Goal: Task Accomplishment & Management: Use online tool/utility

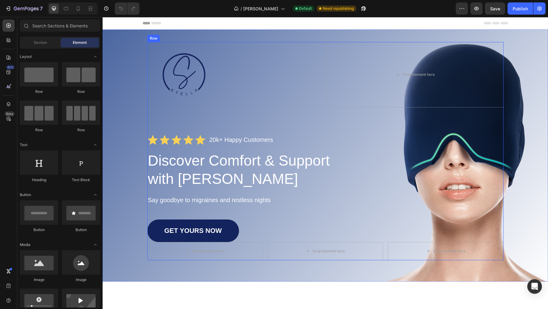
click at [211, 225] on link "GET YOURS NOW" at bounding box center [193, 231] width 92 height 23
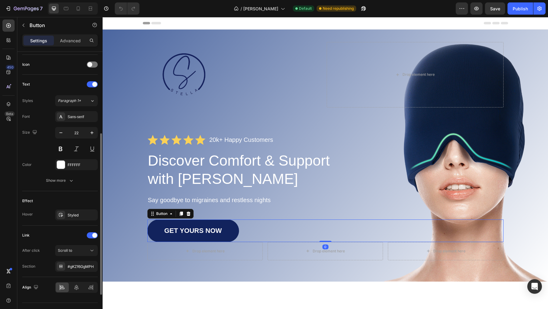
scroll to position [192, 0]
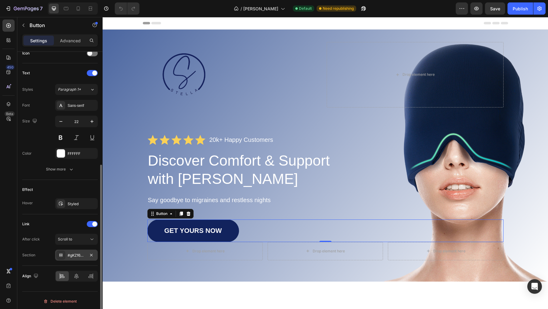
click at [74, 254] on div "#gKZf6GgMPH" at bounding box center [77, 255] width 18 height 5
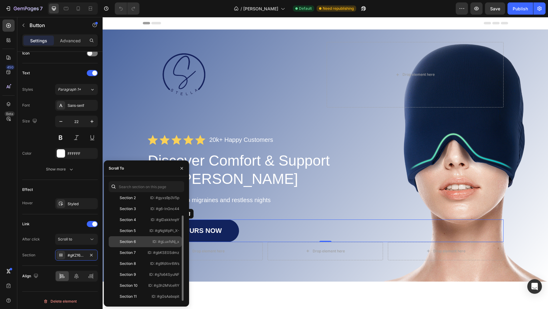
scroll to position [25, 0]
click at [230, 279] on div "Image Drop element here Row Icon Icon Icon Icon Icon Icon List 20k+ Happy Custo…" at bounding box center [326, 156] width 446 height 252
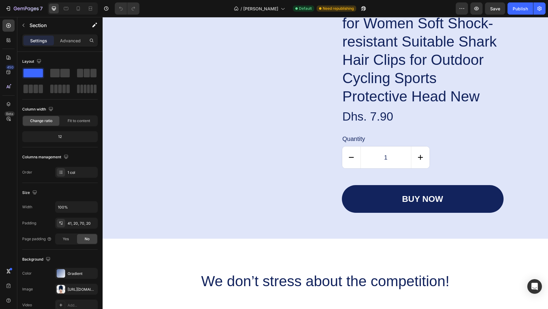
scroll to position [1434, 0]
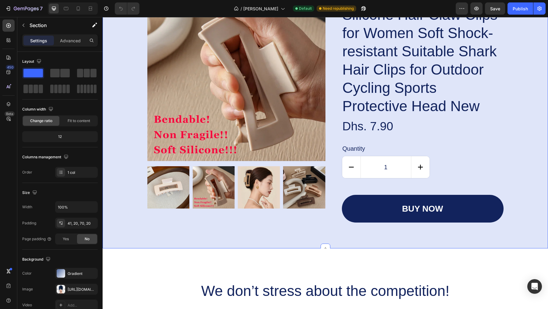
click at [123, 238] on div "Product Images Icon Icon Icon Icon Icon Icon List Silicone Hair Claw Clips for …" at bounding box center [326, 105] width 446 height 285
click at [121, 210] on div "Product Images Icon Icon Icon Icon Icon Icon List Silicone Hair Claw Clips for …" at bounding box center [325, 103] width 433 height 240
click at [478, 10] on icon "button" at bounding box center [477, 8] width 6 height 6
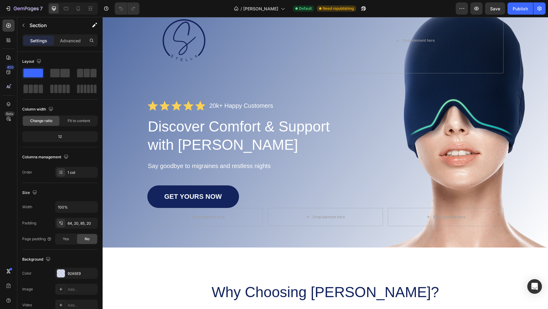
scroll to position [40, 0]
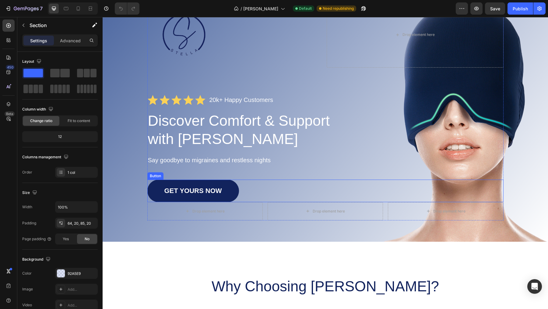
click at [165, 182] on link "GET YOURS NOW" at bounding box center [193, 191] width 92 height 23
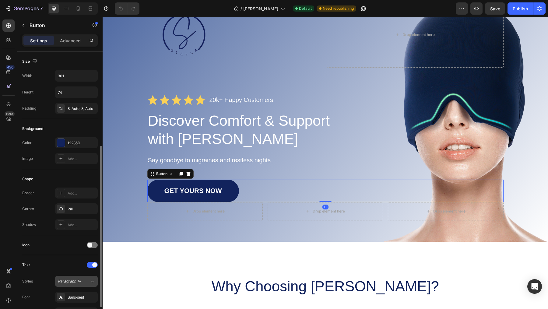
scroll to position [192, 0]
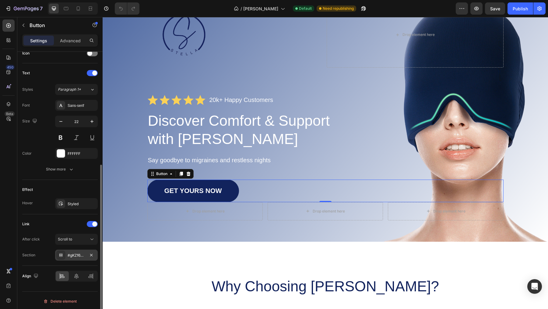
click at [65, 254] on div "#gKZf6GgMPH" at bounding box center [76, 255] width 43 height 11
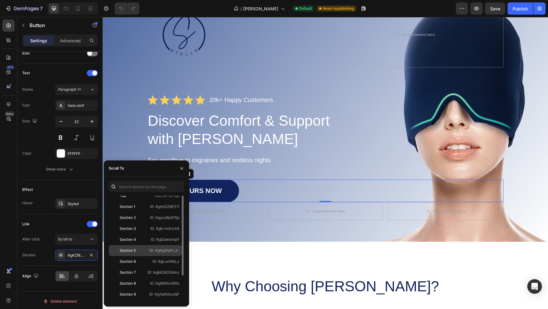
scroll to position [0, 0]
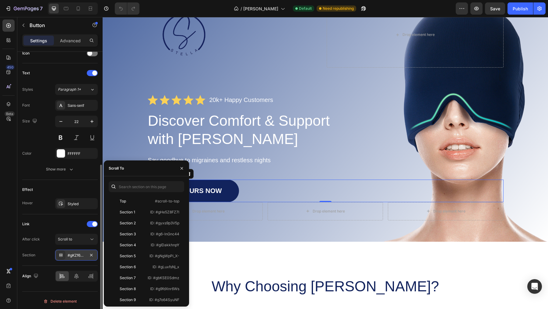
click at [71, 255] on div "#gKZf6GgMPH" at bounding box center [77, 255] width 18 height 5
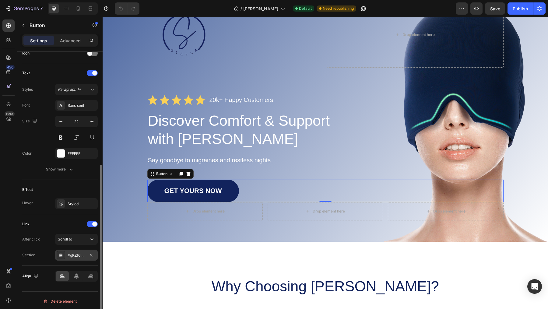
click at [71, 255] on div "#gKZf6GgMPH" at bounding box center [77, 255] width 18 height 5
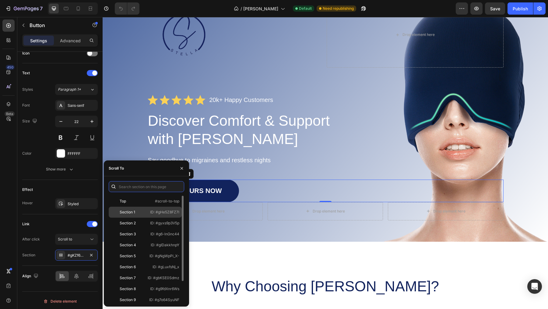
scroll to position [25, 0]
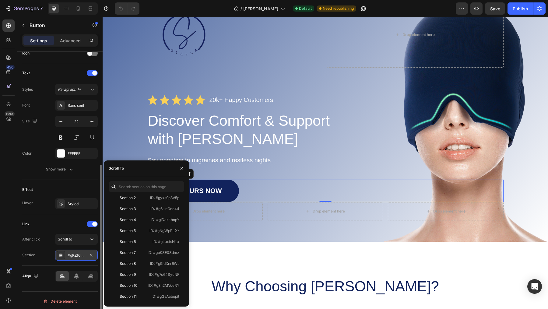
click at [72, 256] on div "#gKZf6GgMPH" at bounding box center [77, 255] width 18 height 5
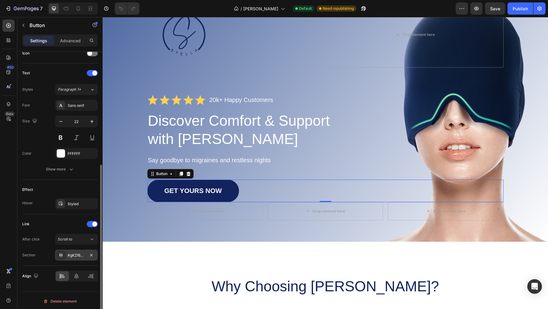
click at [72, 256] on div "#gKZf6GgMPH" at bounding box center [77, 255] width 18 height 5
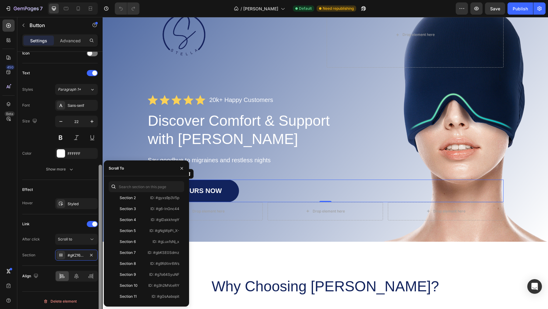
drag, startPoint x: 101, startPoint y: 222, endPoint x: 106, endPoint y: 222, distance: 4.6
click at [103, 222] on div "450 Beta Sections(18) Elements(83) Section Element Hero Section Product Detail …" at bounding box center [51, 163] width 103 height 292
click at [142, 185] on input "text" at bounding box center [147, 186] width 76 height 11
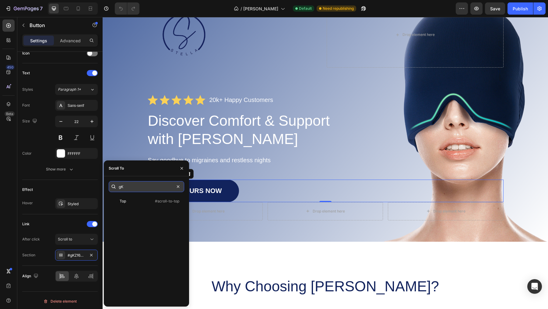
type input "g"
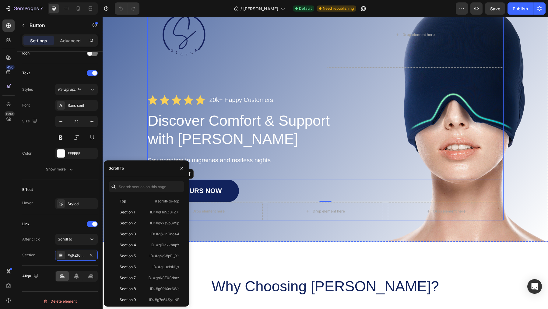
click at [351, 105] on div "Icon Icon Icon Icon Icon Icon List 20k+ Happy Customers Text Block Row" at bounding box center [325, 100] width 356 height 11
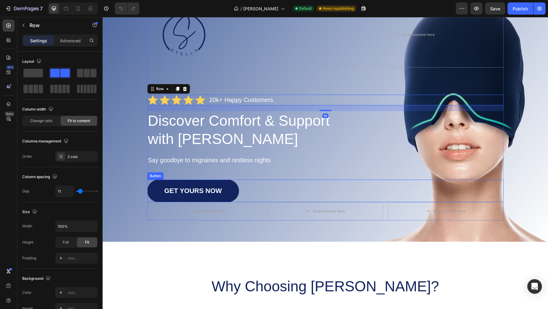
click at [191, 185] on link "GET YOURS NOW" at bounding box center [193, 191] width 92 height 23
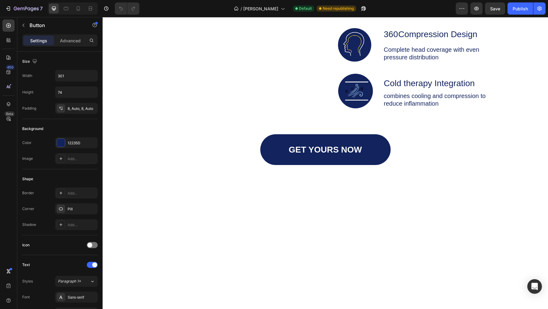
scroll to position [994, 0]
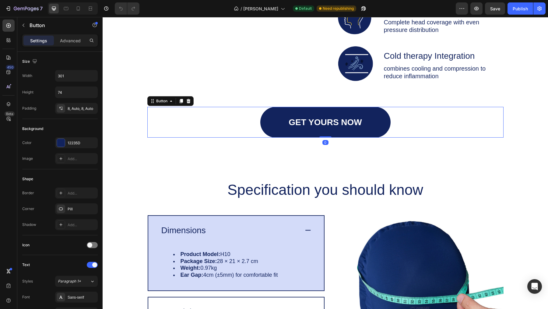
click at [287, 125] on link "GET YOURS NOW" at bounding box center [325, 122] width 130 height 31
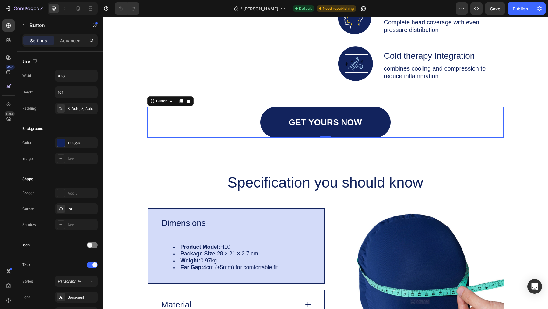
click at [370, 130] on link "GET YOURS NOW" at bounding box center [325, 122] width 130 height 31
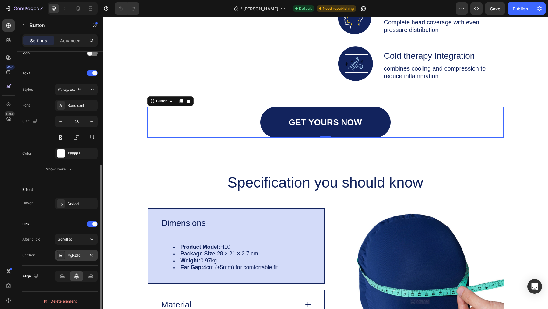
click at [76, 255] on div "#gKZf6GgMPH" at bounding box center [77, 255] width 18 height 5
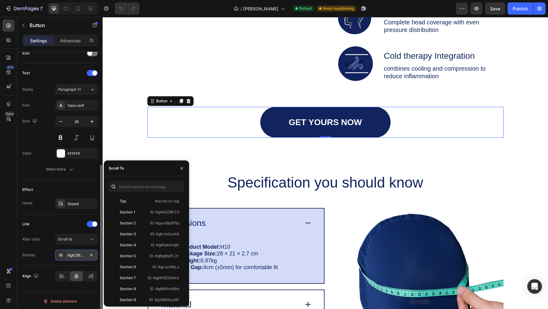
click at [76, 253] on div "#gKZf6GgMPH" at bounding box center [77, 255] width 18 height 5
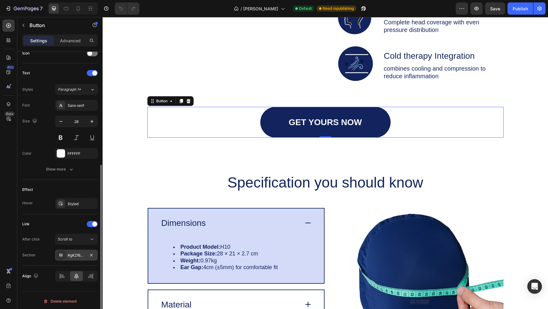
click at [76, 253] on div "#gKZf6GgMPH" at bounding box center [77, 255] width 18 height 5
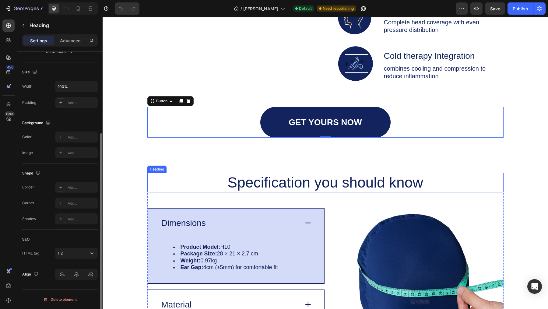
click at [279, 192] on h2 "Specification you should know" at bounding box center [325, 182] width 356 height 19
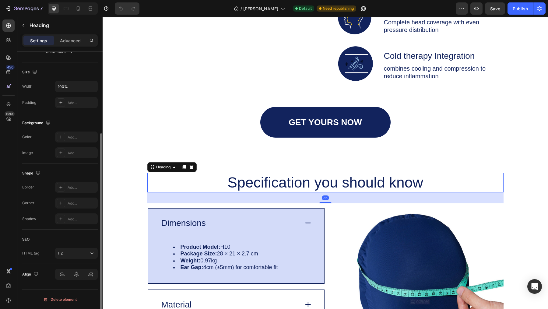
scroll to position [0, 0]
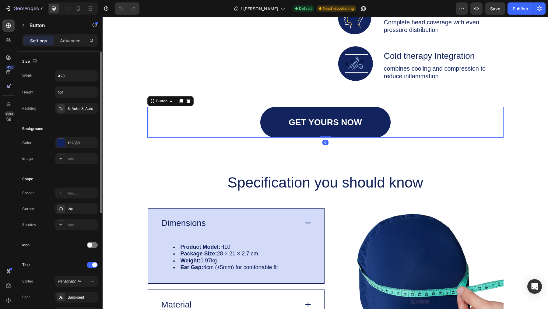
click at [286, 128] on link "GET YOURS NOW" at bounding box center [325, 122] width 130 height 31
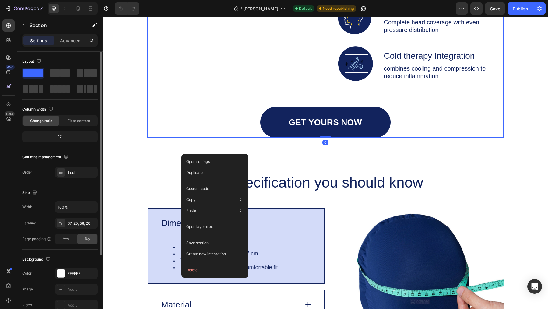
click at [301, 111] on div "Image Recommended by the doctors Heading Image Targeted Pressure Therapy Text B…" at bounding box center [325, 21] width 356 height 232
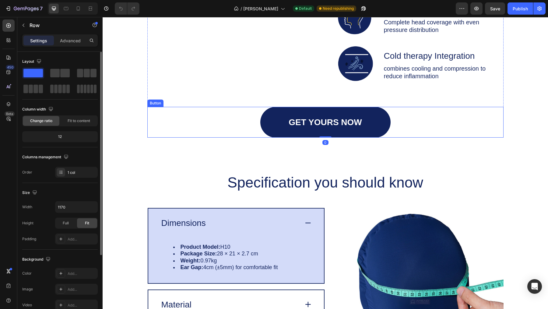
click at [269, 116] on link "GET YOURS NOW" at bounding box center [325, 122] width 130 height 31
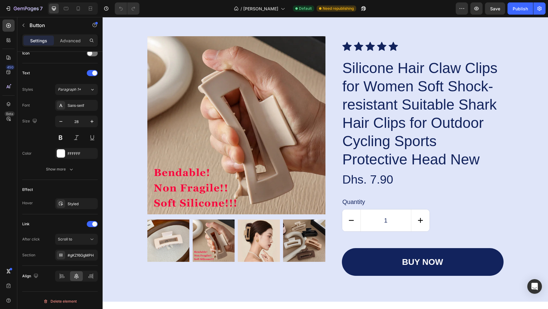
scroll to position [1380, 0]
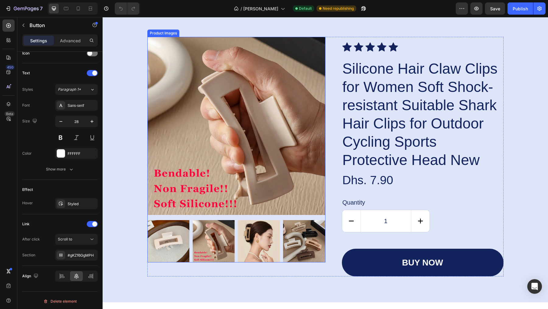
click at [113, 51] on div "Product Images Icon Icon Icon Icon Icon Icon List Silicone Hair Claw Clips for …" at bounding box center [325, 157] width 433 height 240
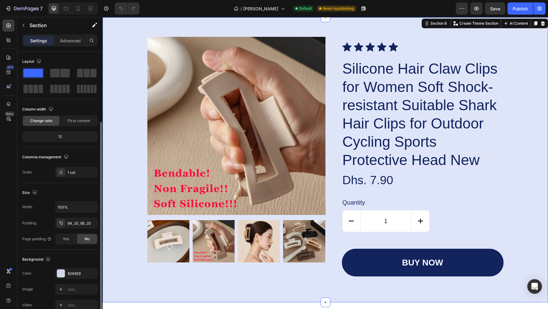
scroll to position [96, 0]
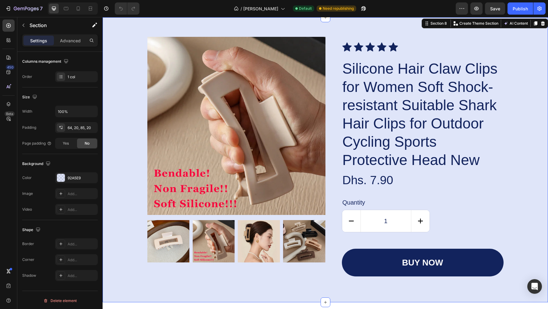
click at [118, 196] on div "Product Images Icon Icon Icon Icon Icon Icon List Silicone Hair Claw Clips for …" at bounding box center [325, 157] width 433 height 240
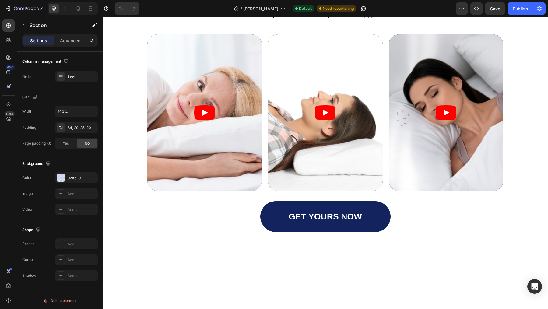
scroll to position [175, 0]
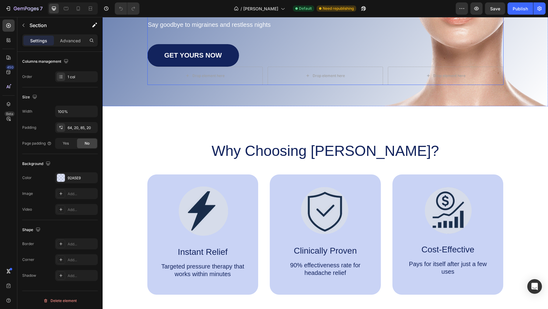
click at [157, 64] on link "GET YOURS NOW" at bounding box center [193, 55] width 92 height 23
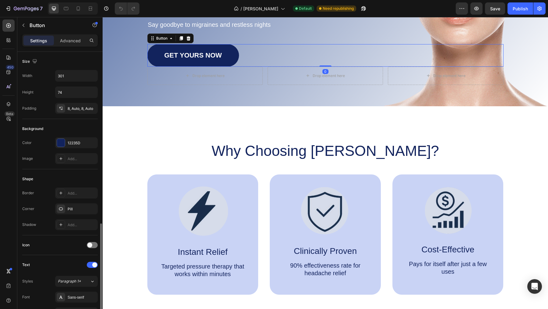
scroll to position [192, 0]
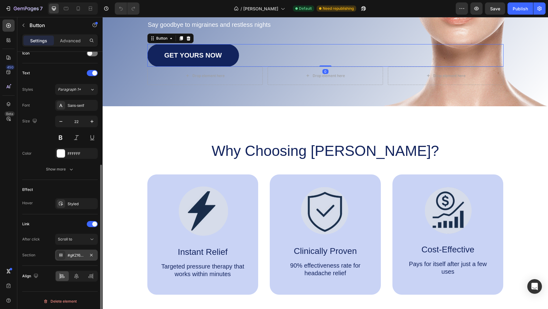
click at [76, 253] on div "#gKZf6GgMPH" at bounding box center [77, 255] width 18 height 5
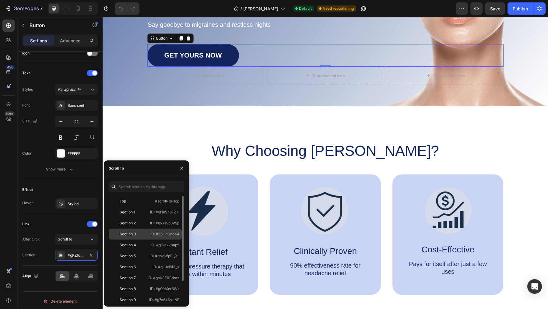
scroll to position [25, 0]
